Goal: Check status: Check status

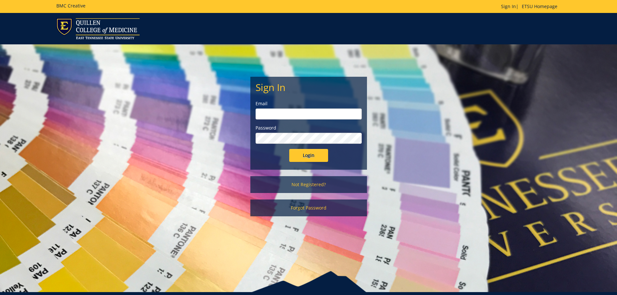
type input "[EMAIL_ADDRESS][DOMAIN_NAME]"
click at [313, 160] on input "Login" at bounding box center [308, 155] width 39 height 13
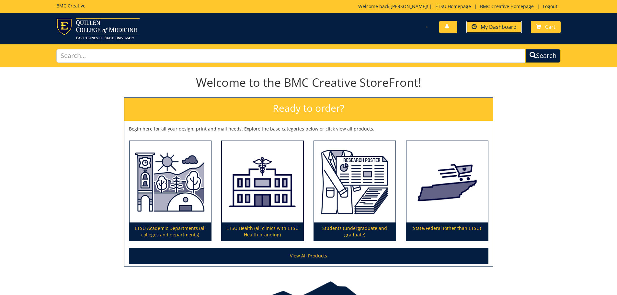
click at [507, 31] on link "My Dashboard" at bounding box center [494, 27] width 55 height 13
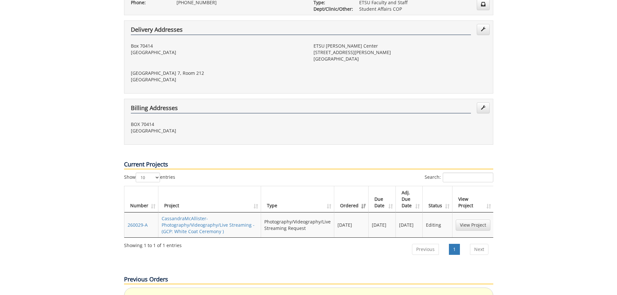
scroll to position [162, 0]
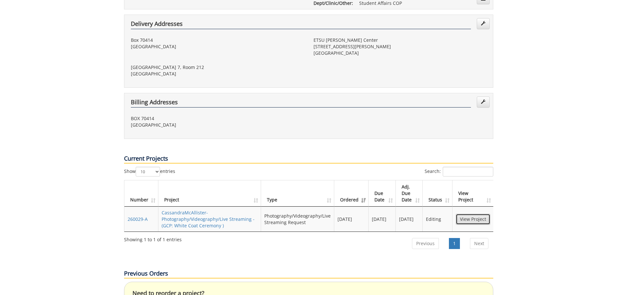
click at [465, 214] on link "View Project" at bounding box center [473, 219] width 35 height 11
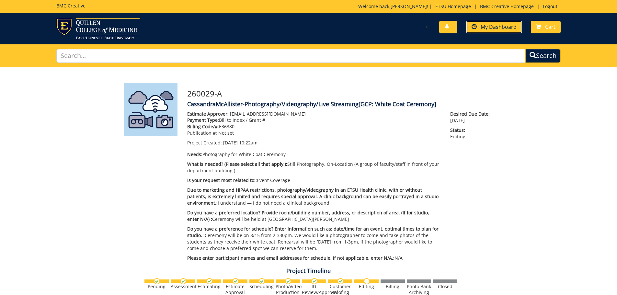
click at [485, 27] on span "My Dashboard" at bounding box center [499, 26] width 36 height 7
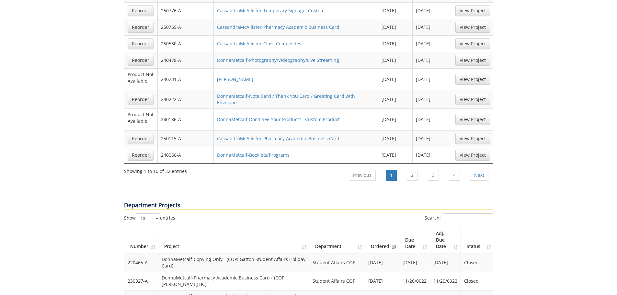
scroll to position [541, 0]
click at [409, 170] on link "2" at bounding box center [412, 175] width 11 height 11
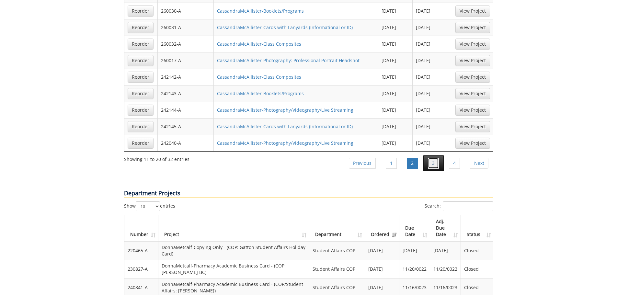
click at [429, 158] on link "3" at bounding box center [433, 163] width 11 height 11
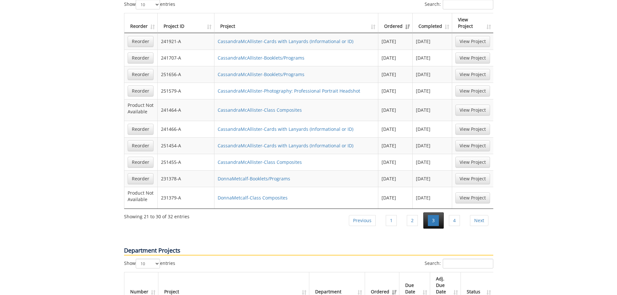
scroll to position [476, 0]
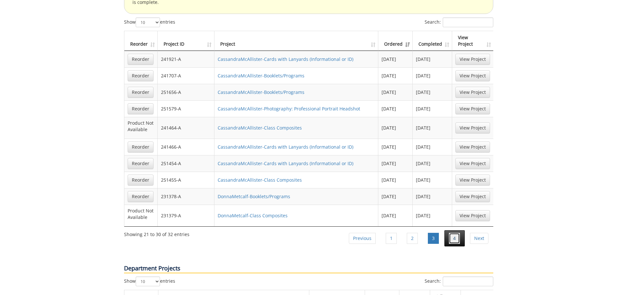
click at [454, 233] on link "4" at bounding box center [454, 238] width 11 height 11
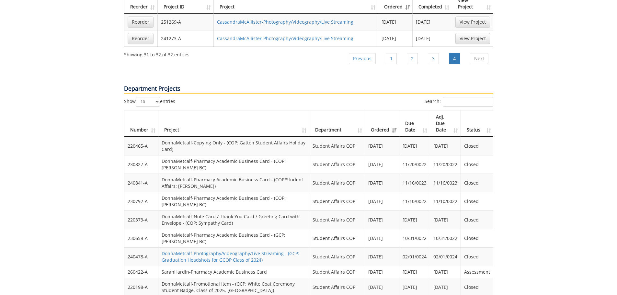
scroll to position [606, 0]
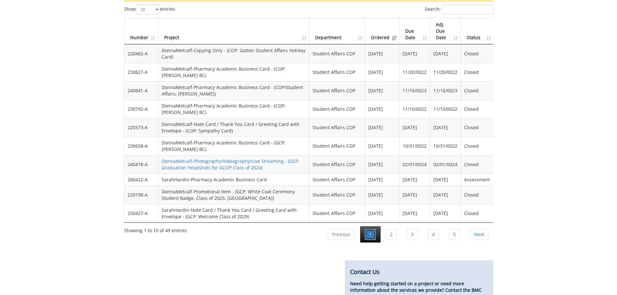
click at [371, 229] on link "1" at bounding box center [370, 234] width 11 height 11
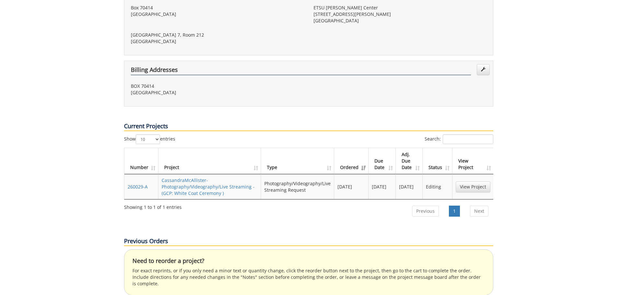
scroll to position [184, 0]
